Goal: Communication & Community: Participate in discussion

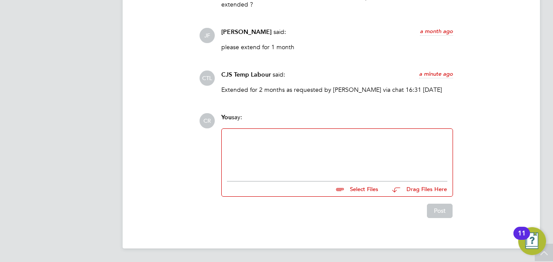
click at [261, 143] on div at bounding box center [337, 152] width 221 height 37
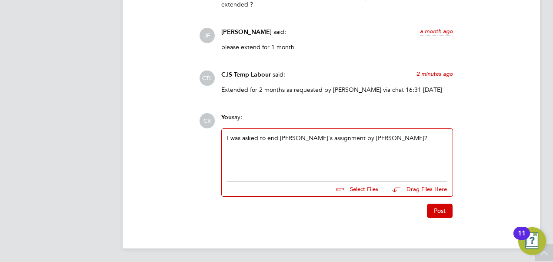
click at [338, 136] on div "I was asked to end [PERSON_NAME]'s assignment by [PERSON_NAME]?" at bounding box center [337, 152] width 221 height 37
click at [394, 138] on div "I was asked to end [PERSON_NAME]'s assignment by [PERSON_NAME]?" at bounding box center [337, 152] width 221 height 37
click at [436, 213] on button "Post" at bounding box center [440, 211] width 26 height 14
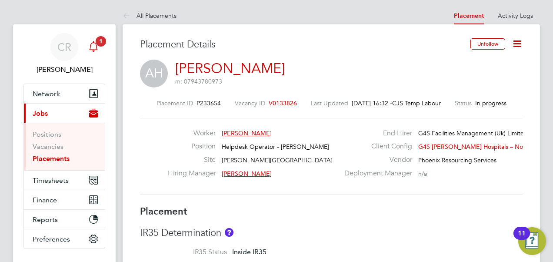
click at [93, 48] on icon "Main navigation" at bounding box center [93, 46] width 10 height 10
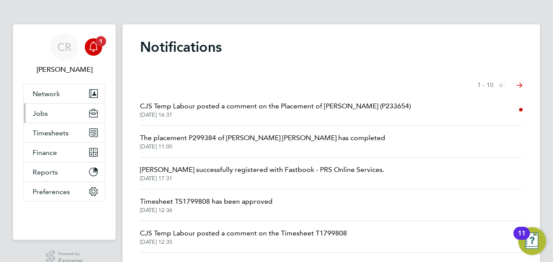
click at [46, 117] on button "Jobs" at bounding box center [64, 113] width 81 height 19
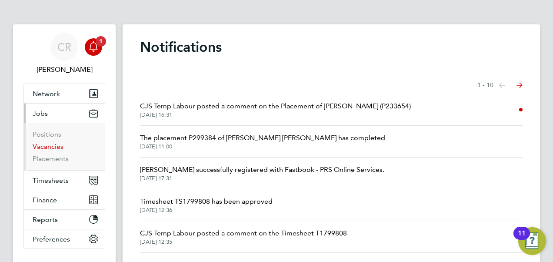
click at [52, 147] on link "Vacancies" at bounding box center [48, 146] width 31 height 8
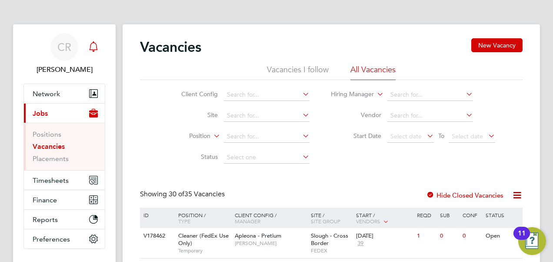
click at [97, 43] on icon "Main navigation" at bounding box center [93, 46] width 10 height 10
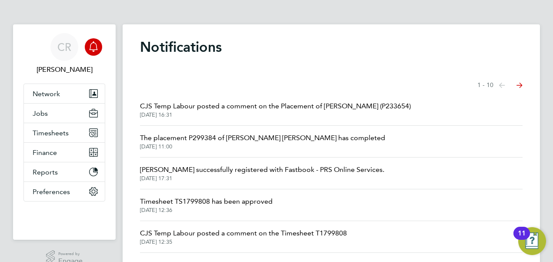
click at [91, 53] on div "Main navigation" at bounding box center [93, 46] width 17 height 17
click at [94, 45] on icon "Main navigation" at bounding box center [93, 46] width 10 height 10
